Goal: Download file/media

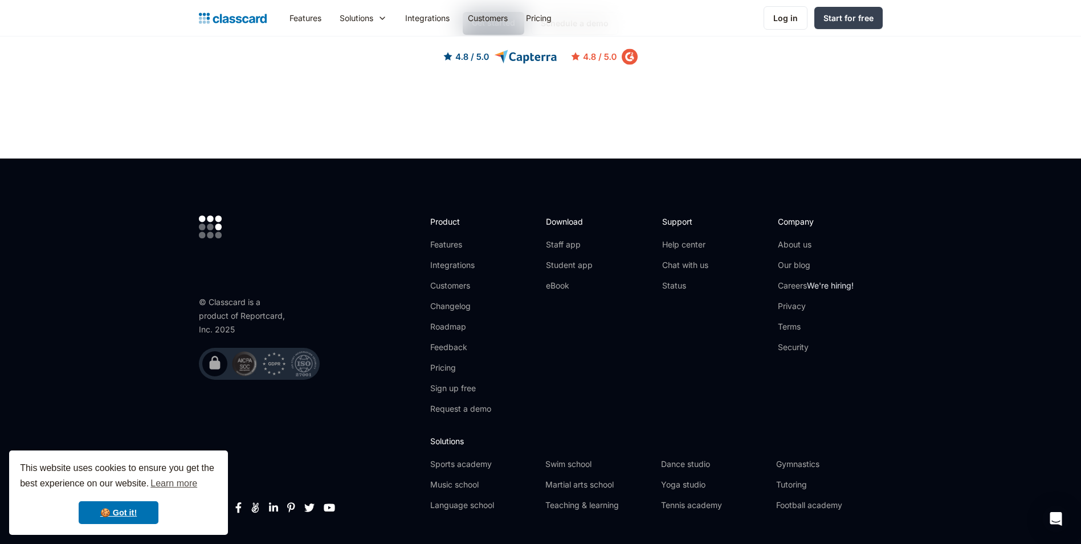
scroll to position [3358, 0]
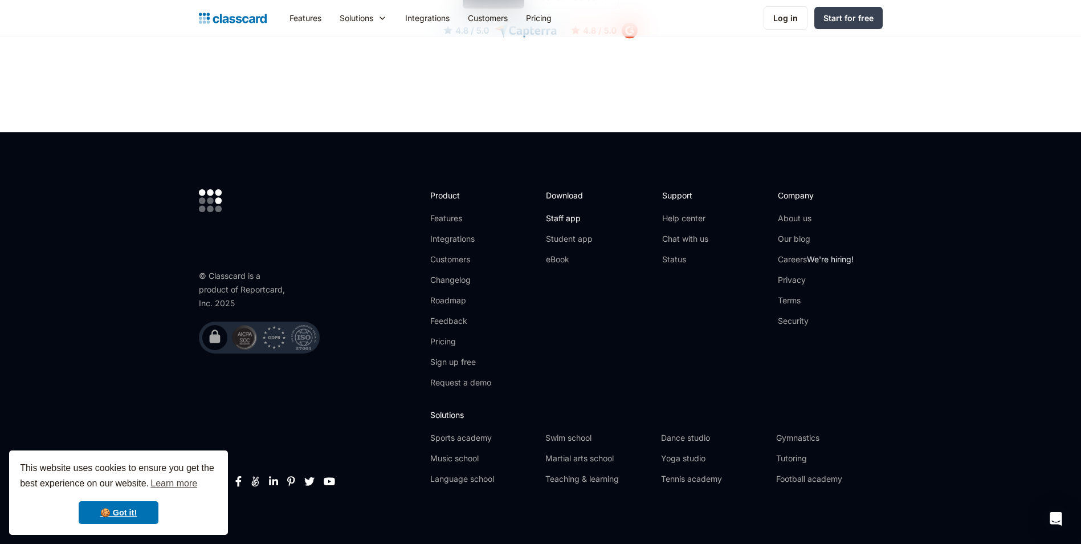
click at [564, 213] on link "Staff app" at bounding box center [569, 218] width 47 height 11
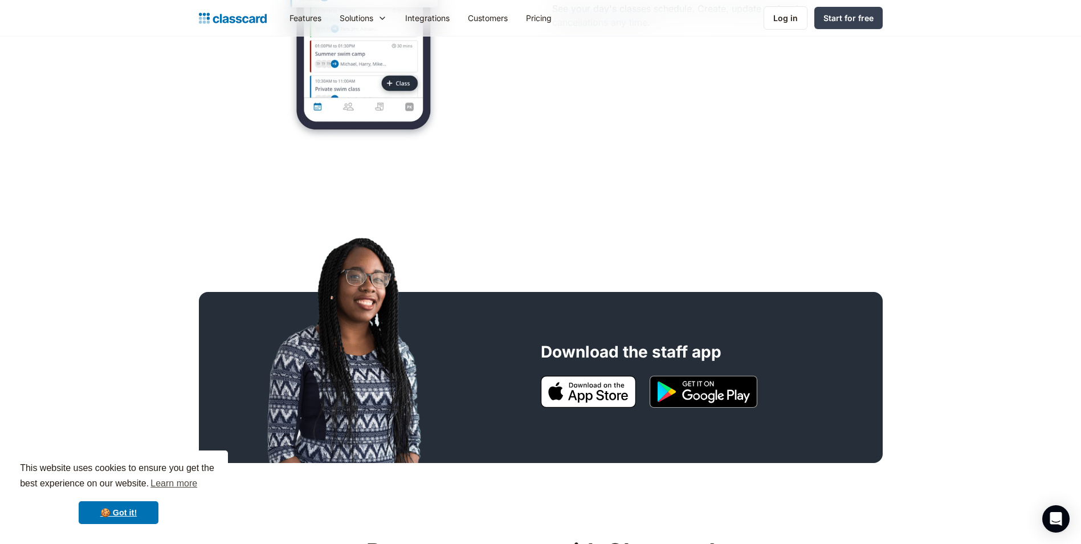
scroll to position [741, 0]
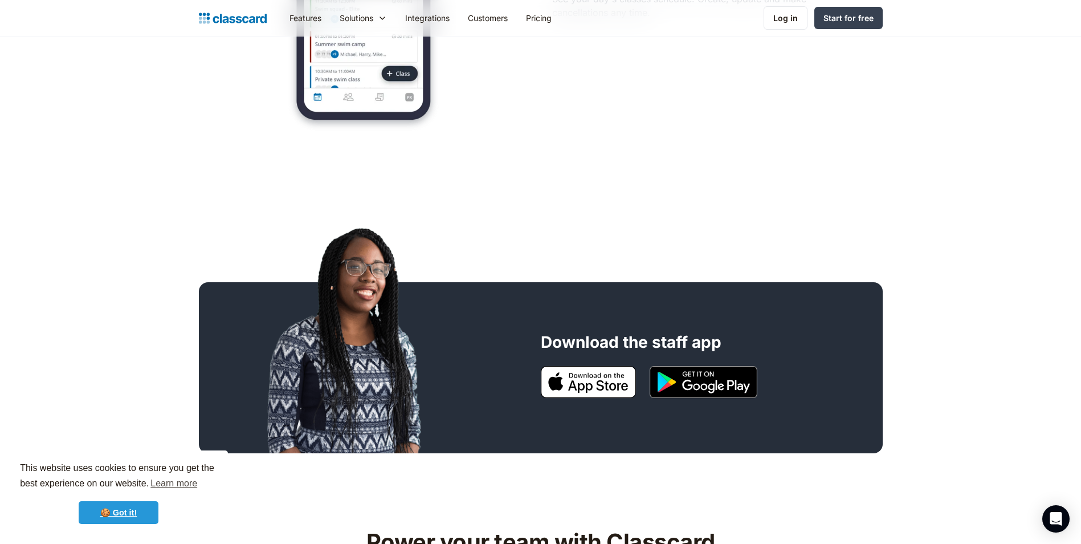
click at [127, 519] on link "🍪 Got it!" at bounding box center [119, 512] width 80 height 23
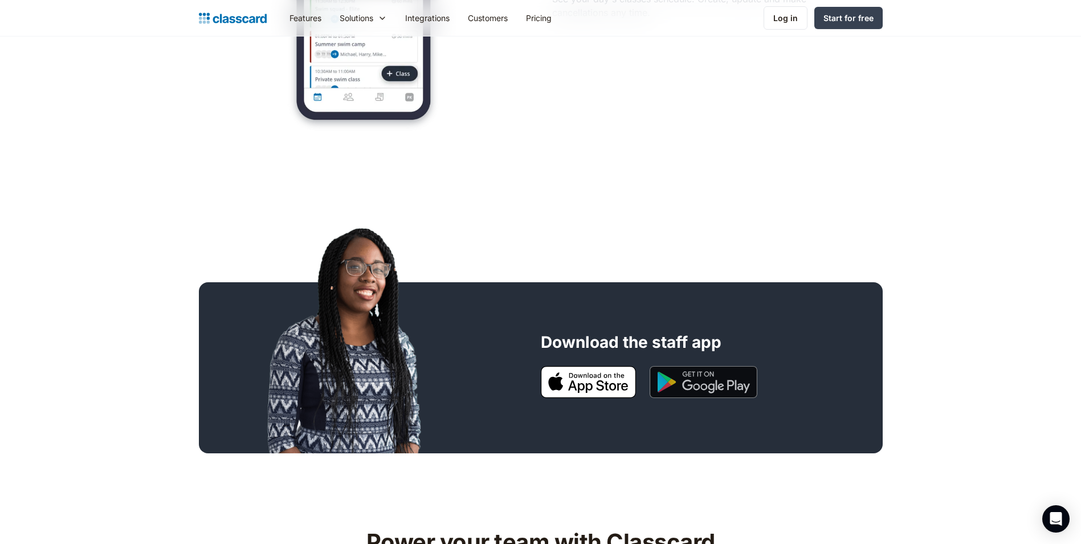
click at [726, 378] on img at bounding box center [704, 382] width 108 height 32
